Goal: Navigation & Orientation: Find specific page/section

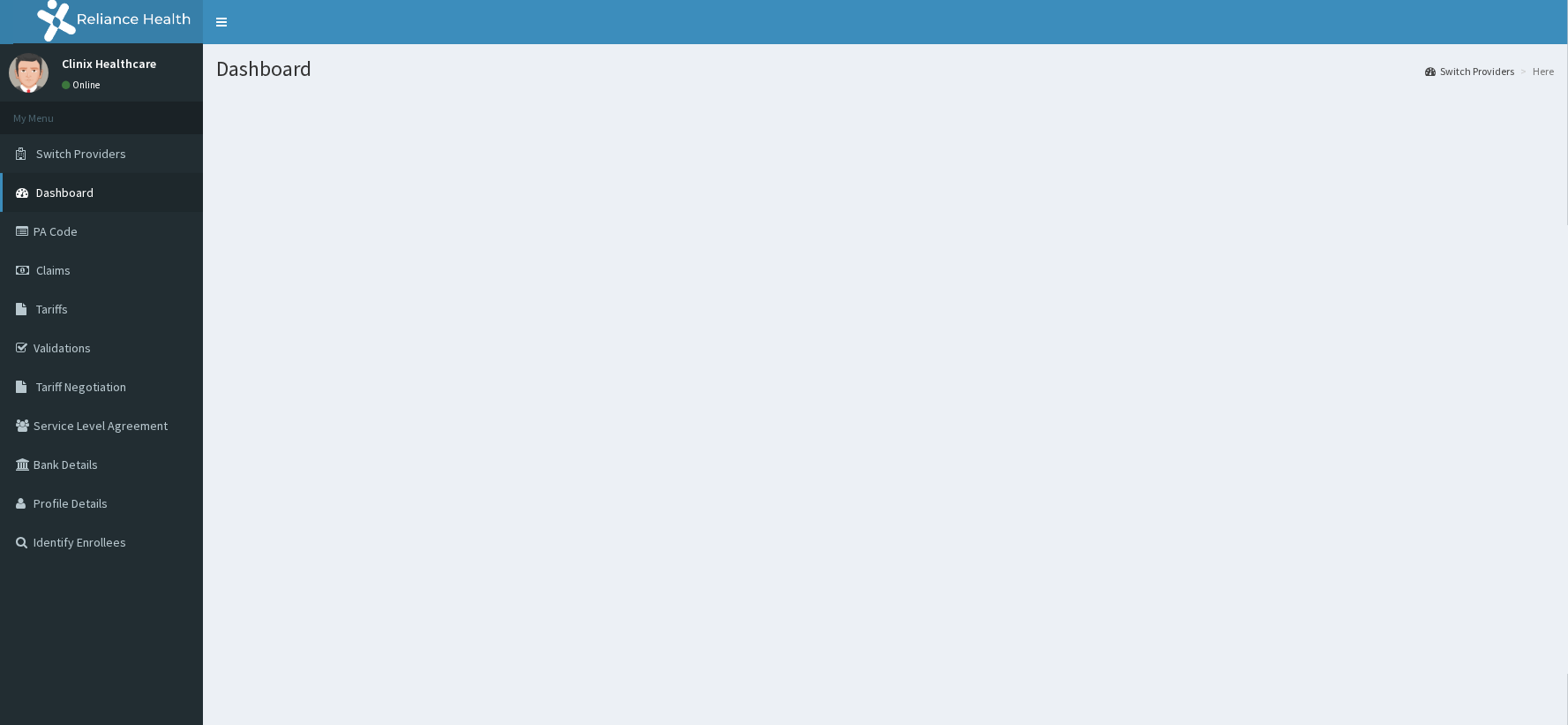
click at [56, 190] on span "Dashboard" at bounding box center [65, 192] width 57 height 16
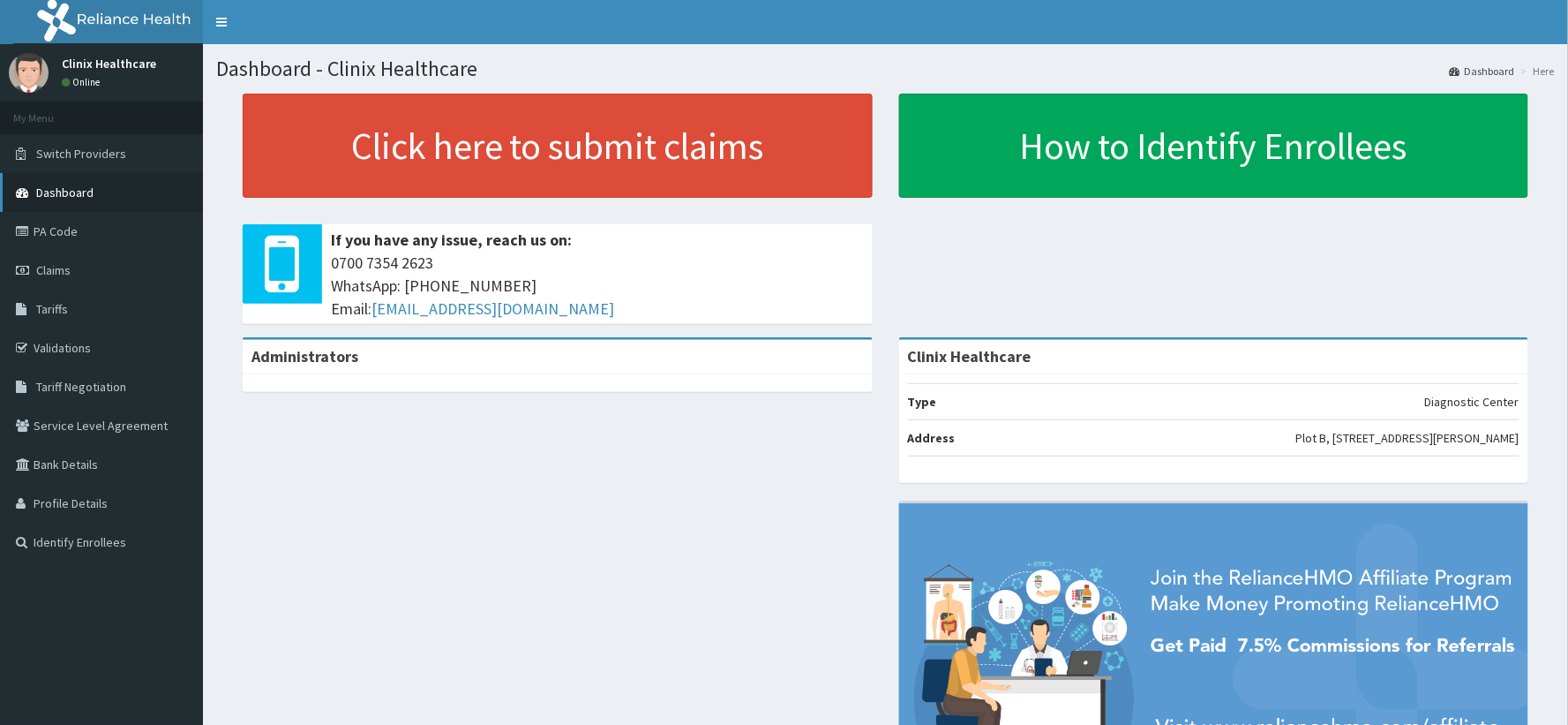
click at [65, 180] on link "Dashboard" at bounding box center [101, 192] width 203 height 39
click at [86, 186] on span "Dashboard" at bounding box center [65, 192] width 57 height 16
click at [53, 186] on span "Dashboard" at bounding box center [65, 192] width 57 height 16
click at [49, 196] on span "Dashboard" at bounding box center [65, 192] width 57 height 16
click at [69, 345] on link "Validations" at bounding box center [101, 348] width 203 height 39
